Goal: Information Seeking & Learning: Learn about a topic

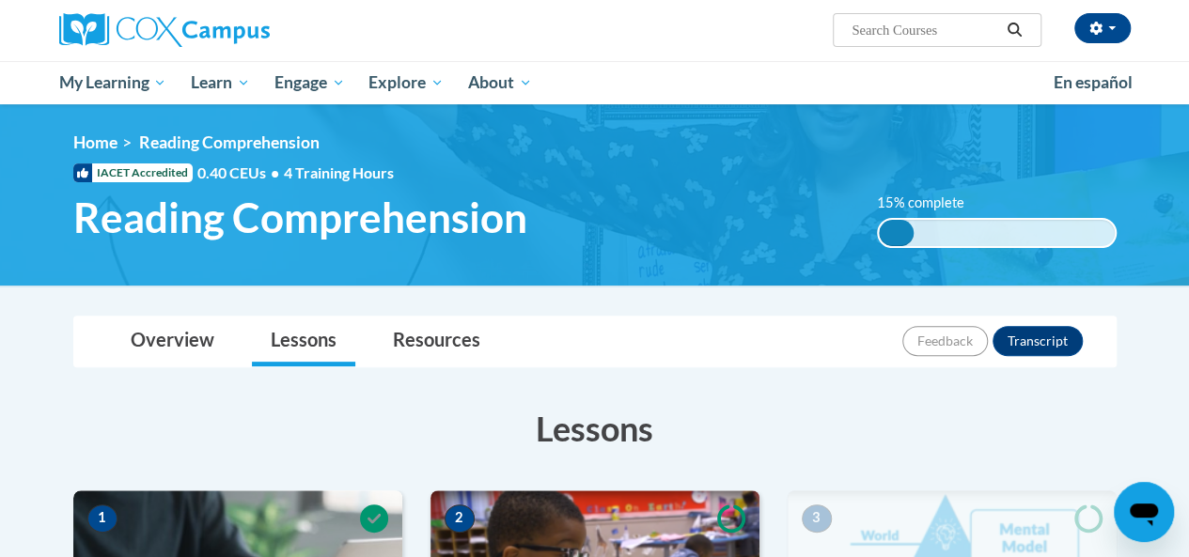
scroll to position [149, 0]
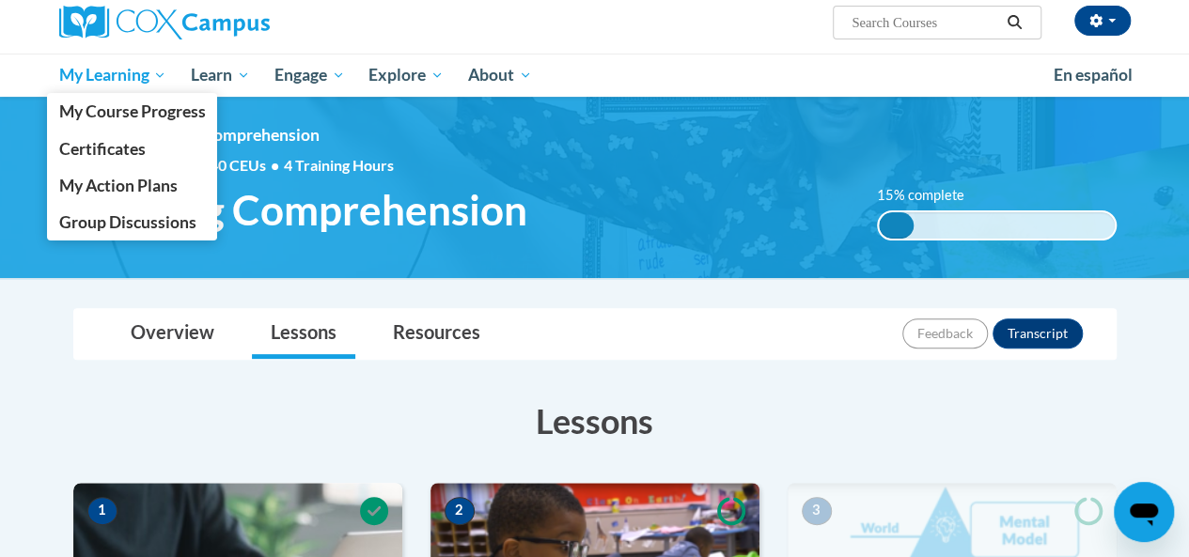
click at [117, 78] on span "My Learning" at bounding box center [112, 75] width 108 height 23
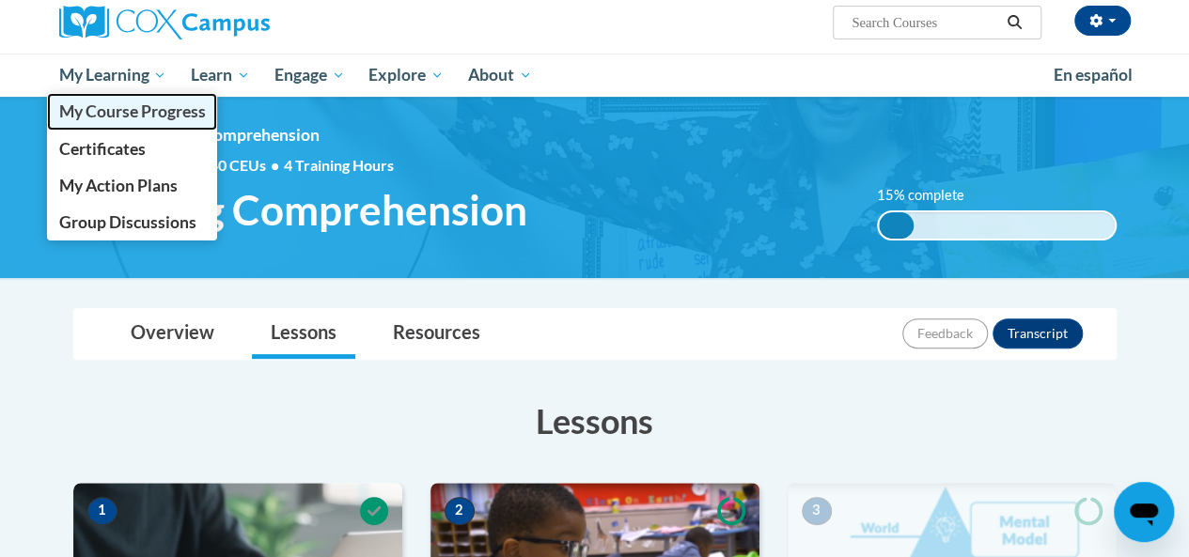
click at [102, 109] on span "My Course Progress" at bounding box center [131, 112] width 147 height 20
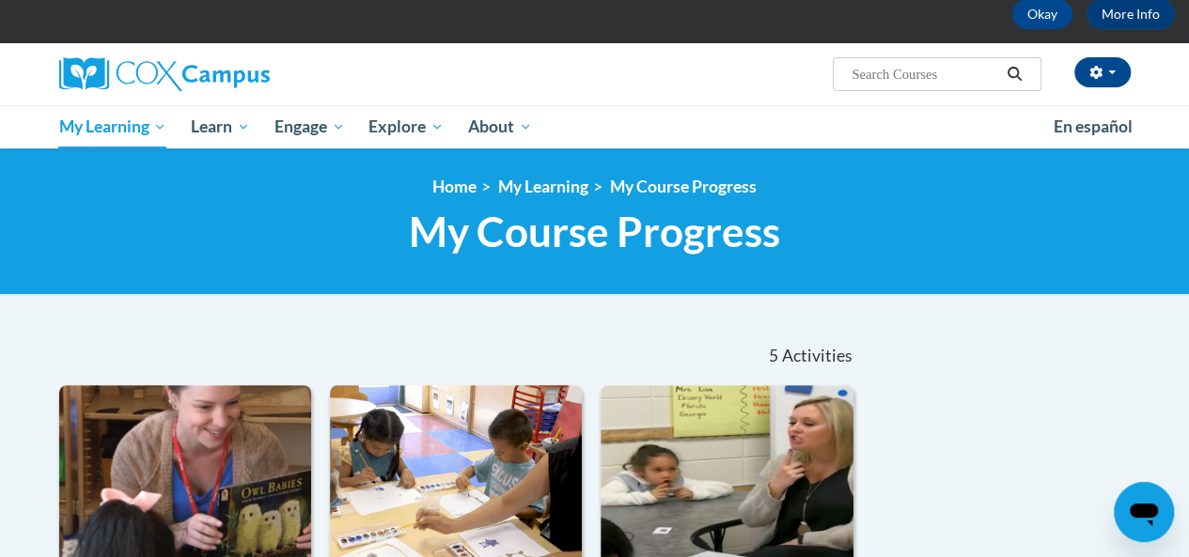
scroll to position [94, 0]
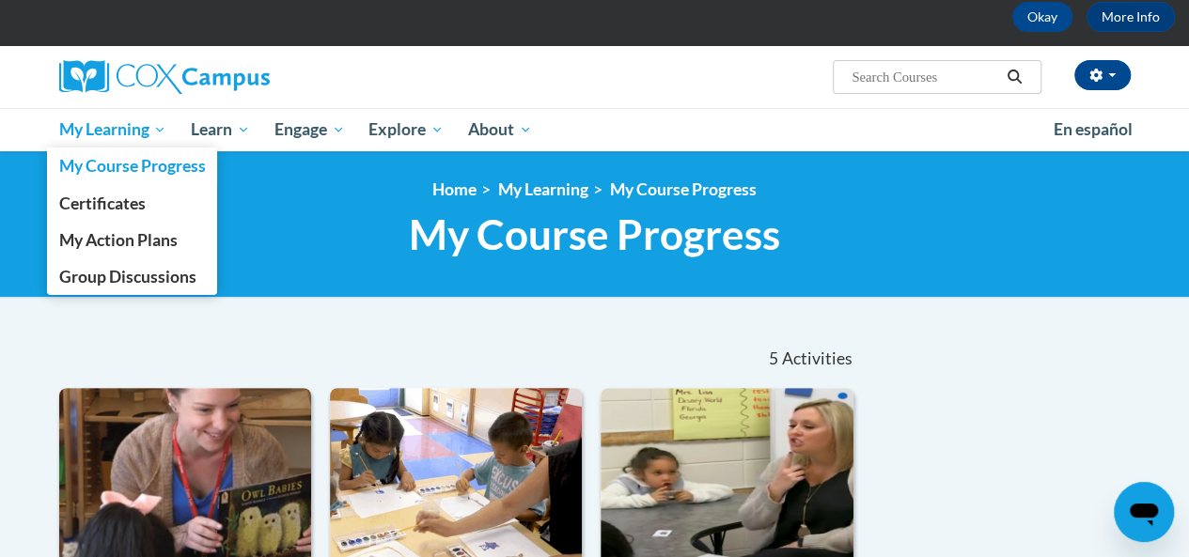
click at [111, 139] on span "My Learning" at bounding box center [112, 129] width 108 height 23
click at [111, 174] on span "My Course Progress" at bounding box center [131, 166] width 147 height 20
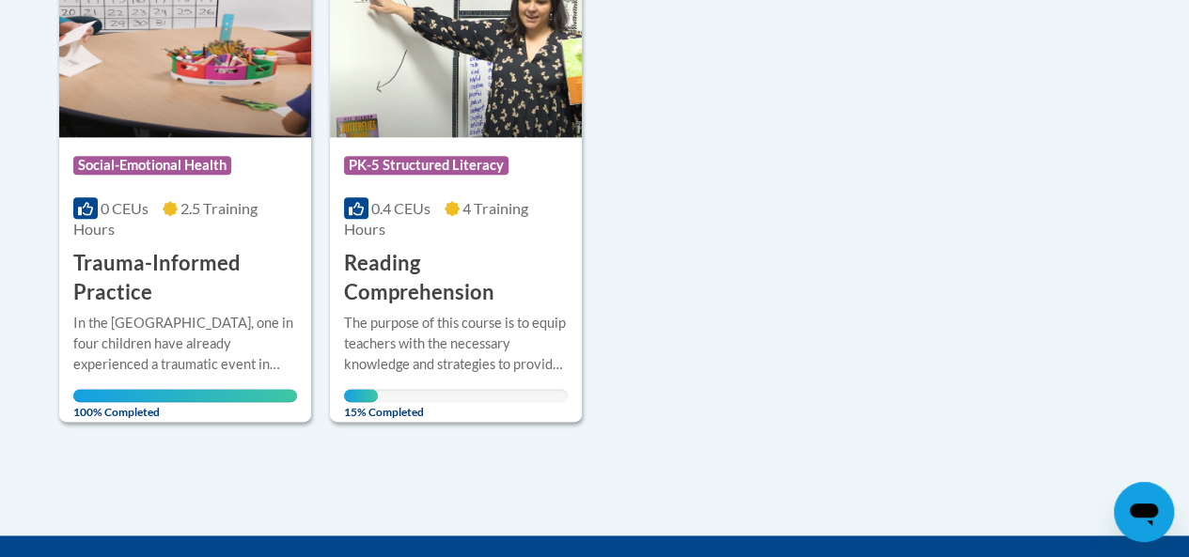
scroll to position [1083, 0]
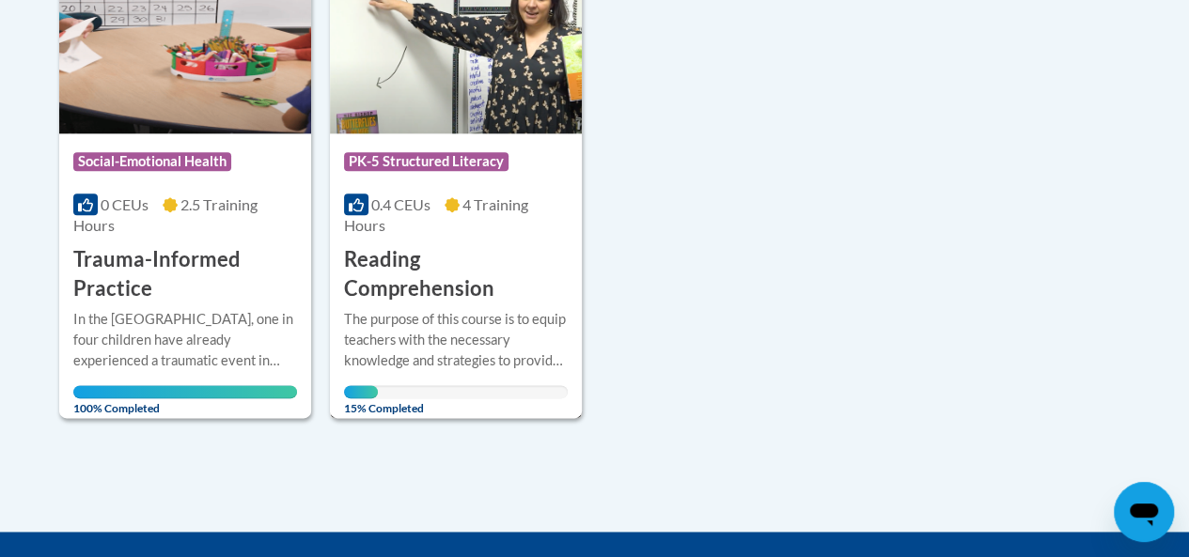
click at [422, 166] on span "PK-5 Structured Literacy" at bounding box center [426, 161] width 165 height 19
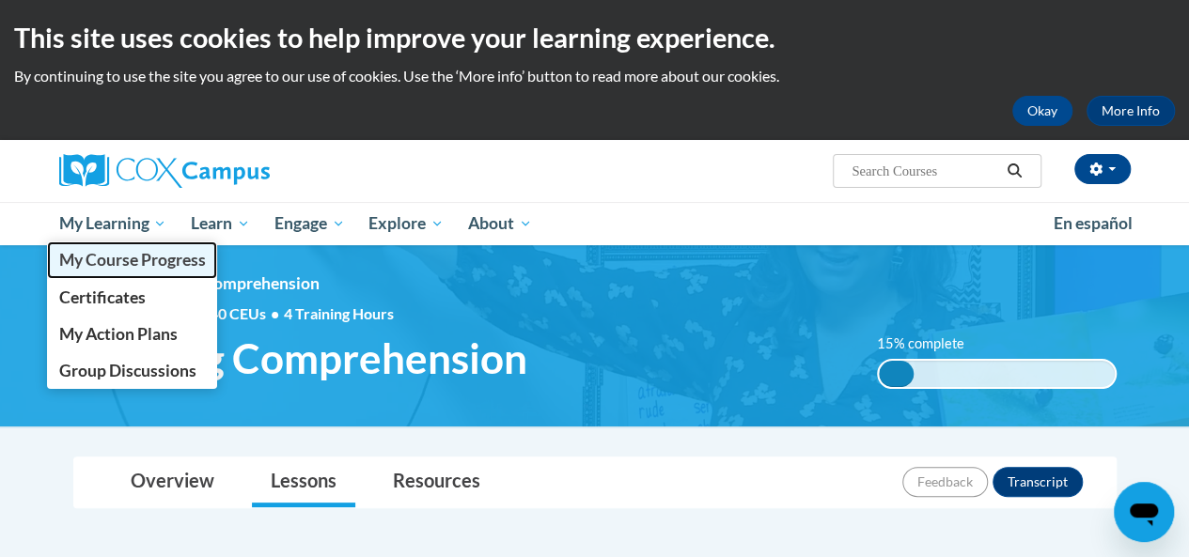
click at [99, 261] on span "My Course Progress" at bounding box center [131, 260] width 147 height 20
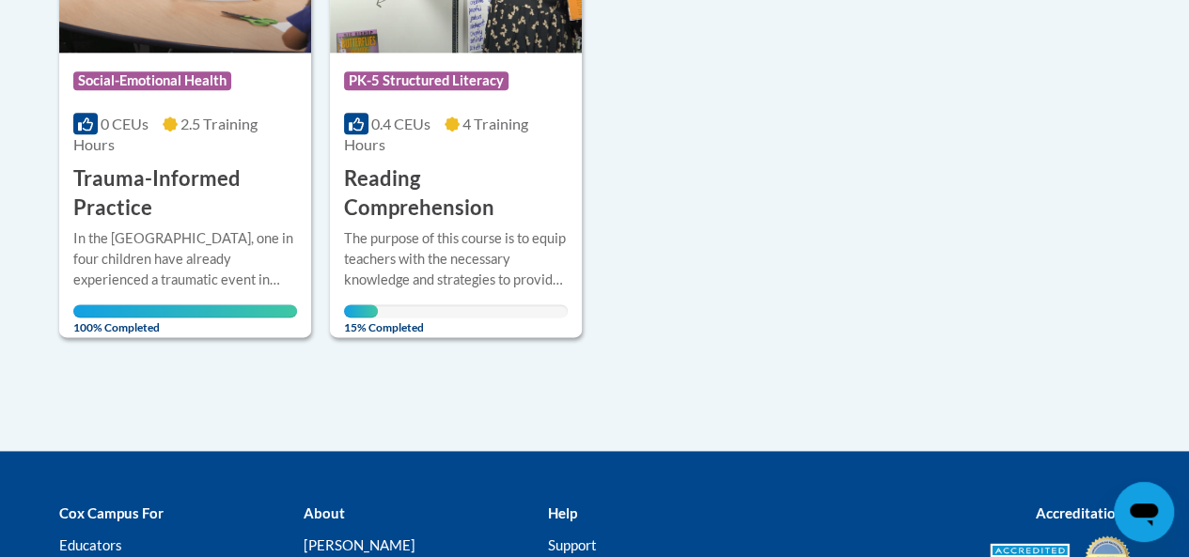
scroll to position [1158, 0]
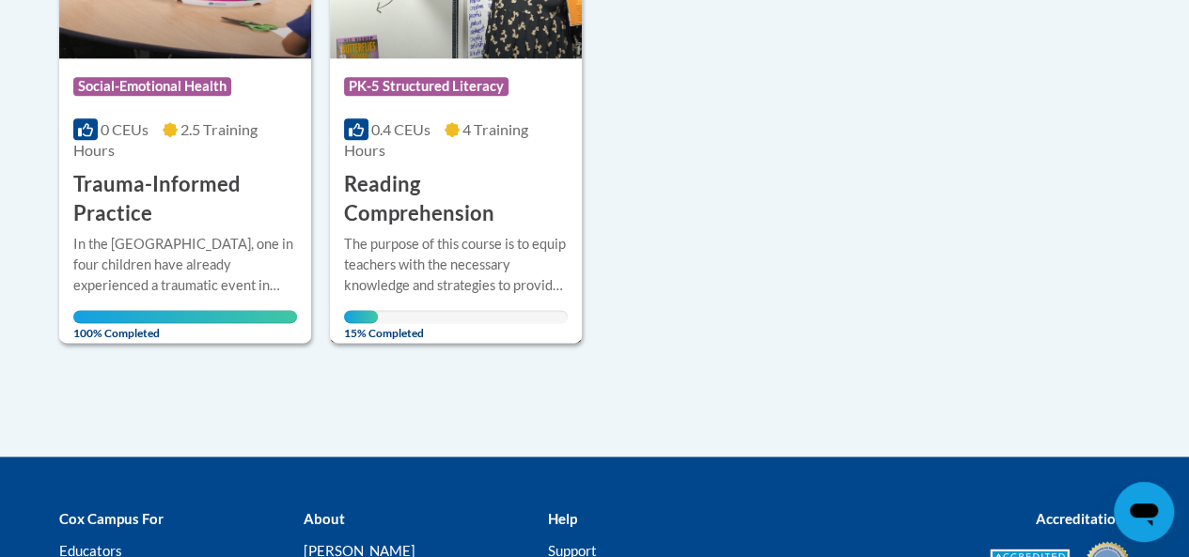
click at [406, 306] on div "The purpose of this course is to equip teachers with the necessary knowledge an…" at bounding box center [456, 278] width 224 height 89
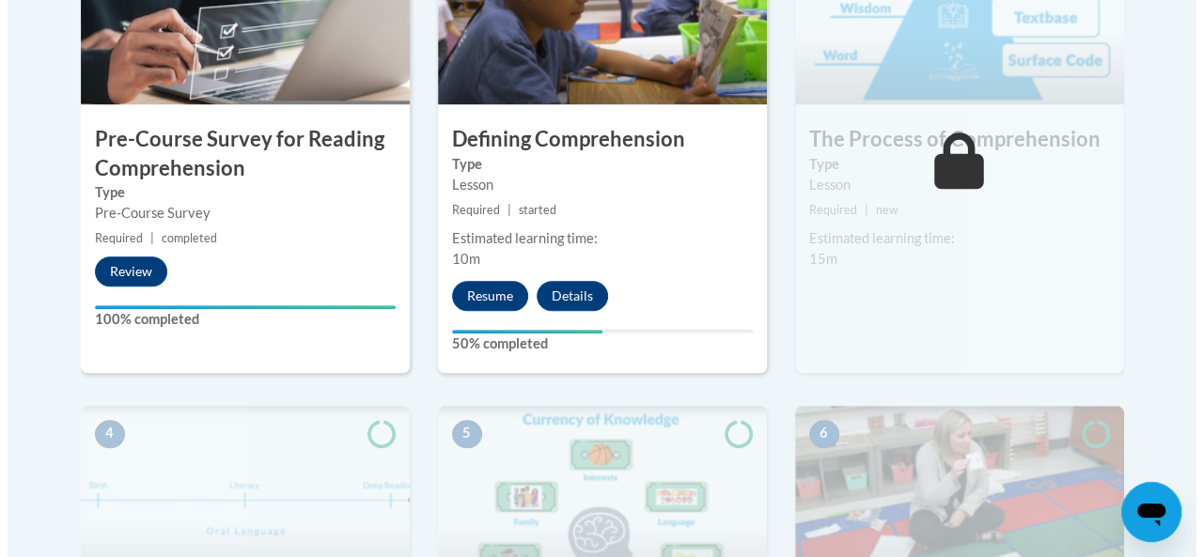
scroll to position [716, 0]
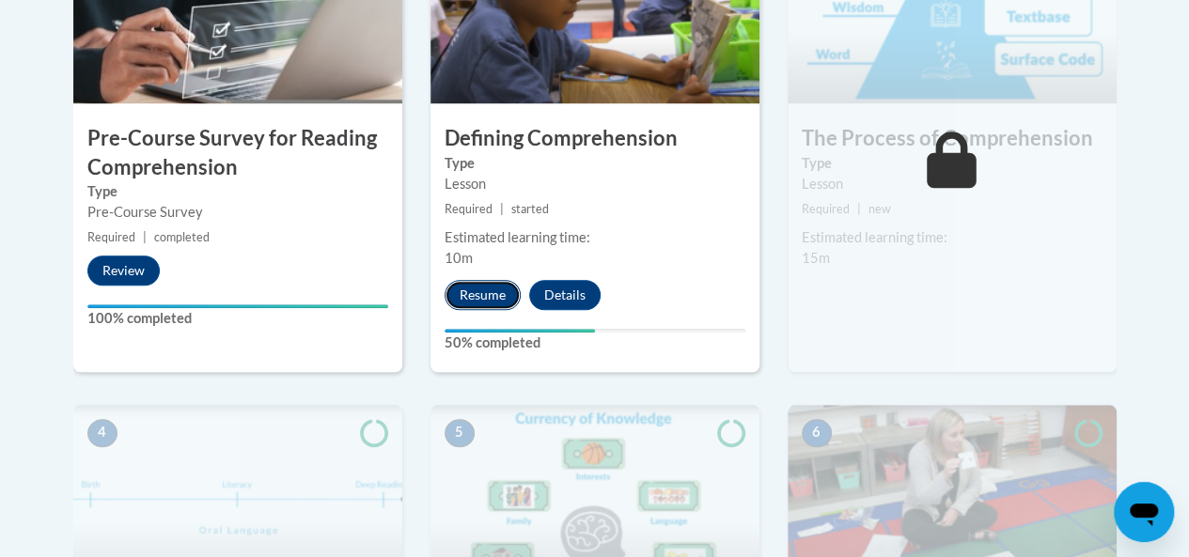
click at [491, 304] on button "Resume" at bounding box center [483, 295] width 76 height 30
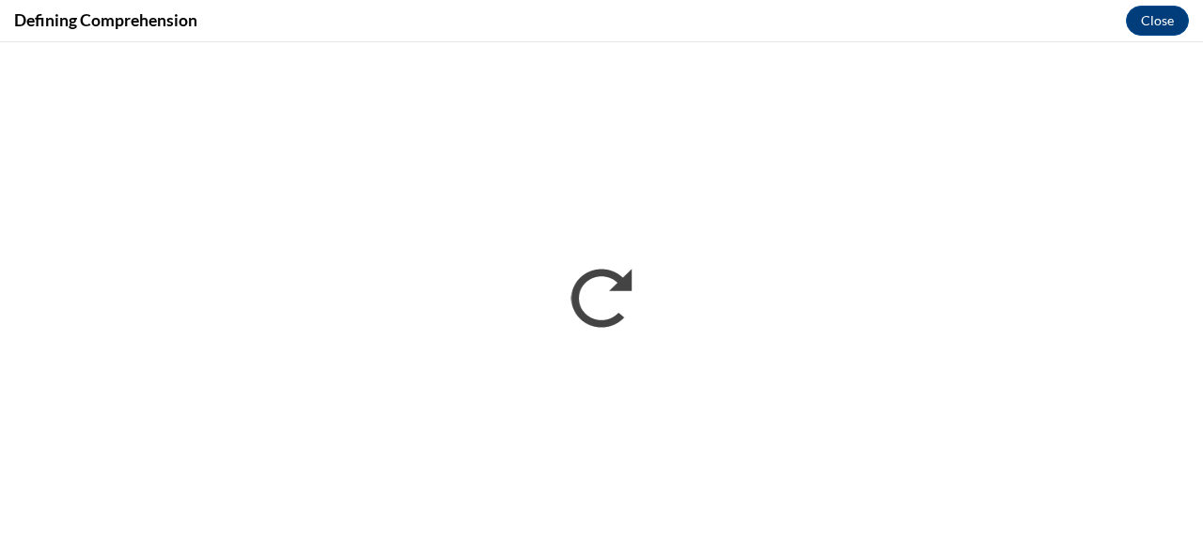
scroll to position [0, 0]
